Goal: Use online tool/utility: Utilize a website feature to perform a specific function

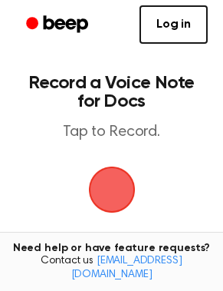
drag, startPoint x: 0, startPoint y: 0, endPoint x: 114, endPoint y: 189, distance: 220.4
click at [114, 189] on span "button" at bounding box center [111, 190] width 47 height 47
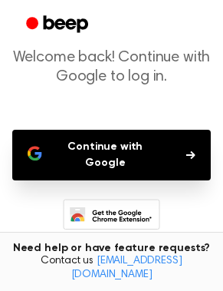
scroll to position [88, 0]
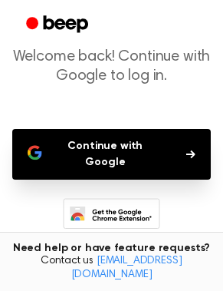
click at [172, 138] on button "Continue with Google" at bounding box center [111, 154] width 199 height 51
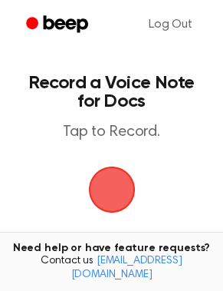
click at [118, 178] on span "button" at bounding box center [112, 189] width 43 height 43
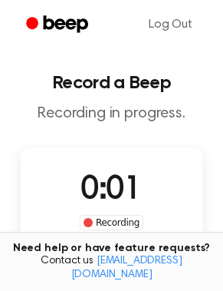
click at [118, 223] on div "Recording" at bounding box center [112, 222] width 64 height 15
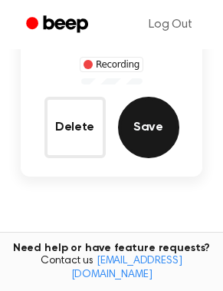
click at [144, 129] on button "Save" at bounding box center [148, 127] width 61 height 61
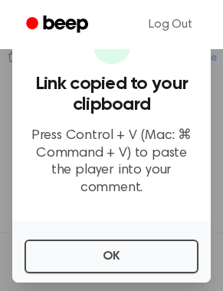
scroll to position [292, 0]
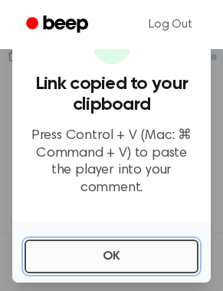
click at [111, 253] on button "OK" at bounding box center [112, 257] width 174 height 34
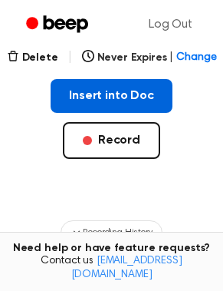
click at [121, 106] on button "Insert into Doc" at bounding box center [112, 96] width 122 height 34
